Goal: Go to known website: Access a specific website the user already knows

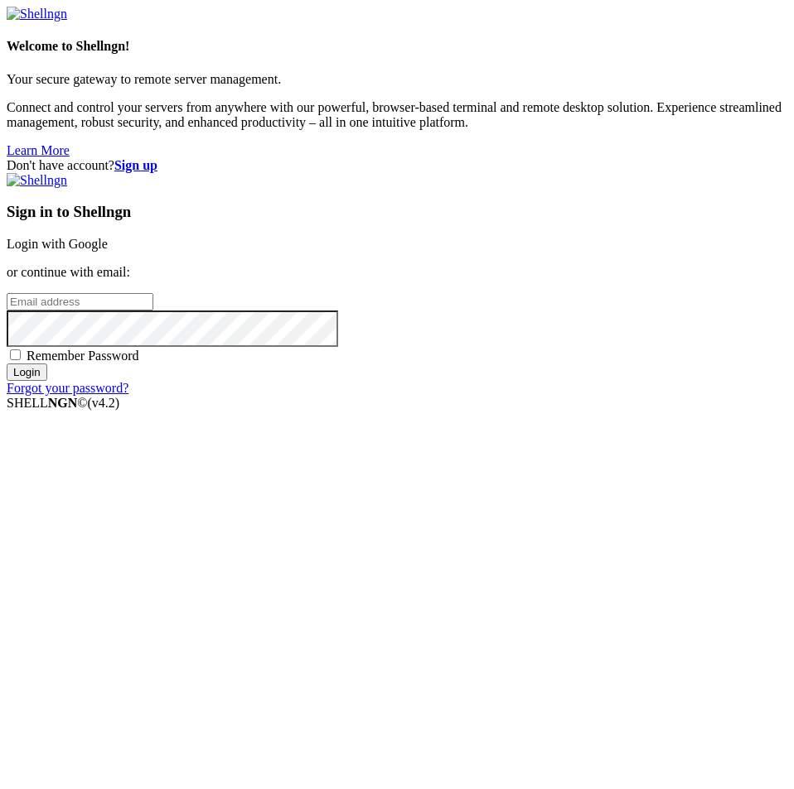
click at [108, 251] on link "Login with Google" at bounding box center [57, 244] width 101 height 14
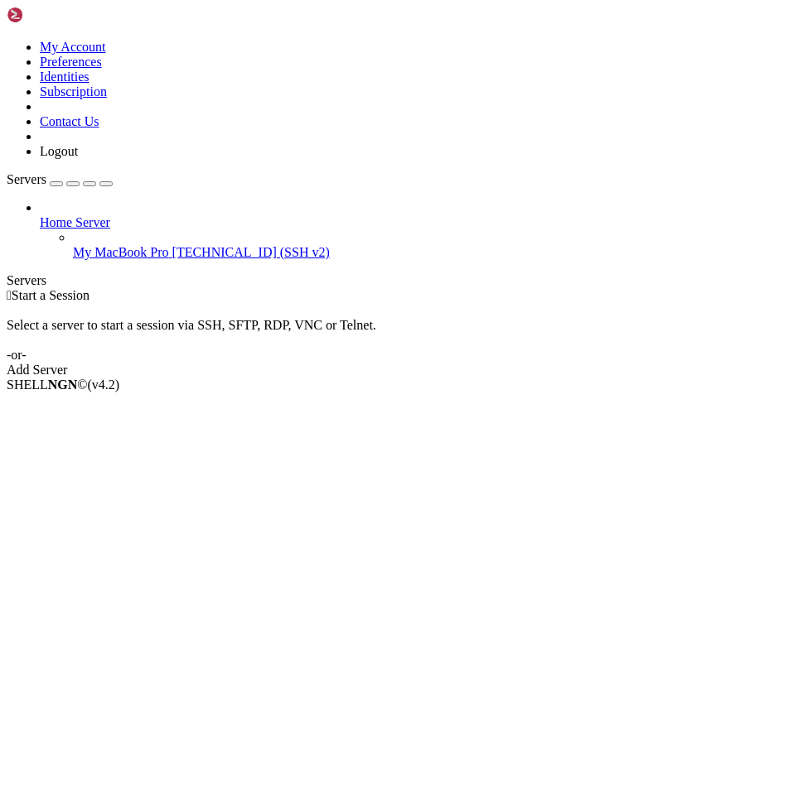
click at [90, 245] on span "My MacBook Pro" at bounding box center [121, 252] width 96 height 14
